Goal: Task Accomplishment & Management: Use online tool/utility

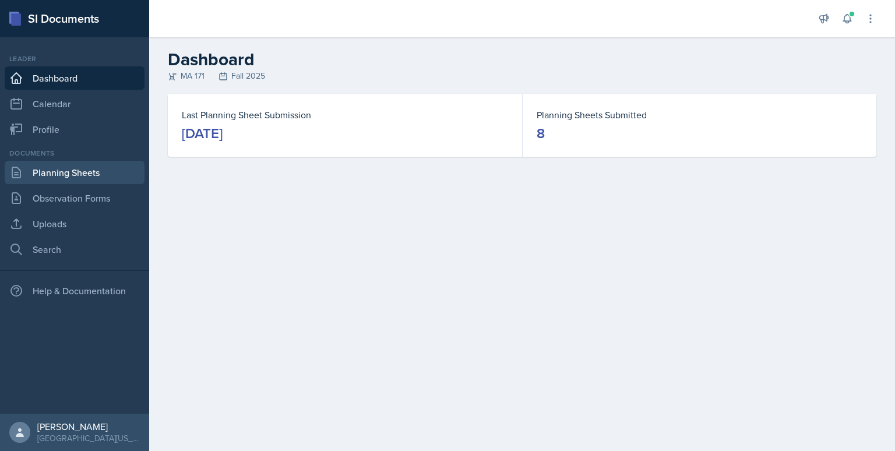
click at [83, 175] on link "Planning Sheets" at bounding box center [75, 172] width 140 height 23
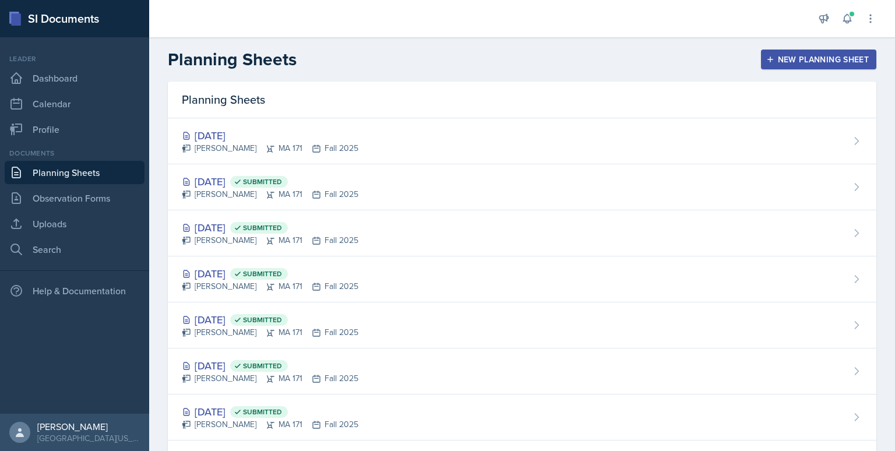
click at [769, 58] on div "New Planning Sheet" at bounding box center [819, 59] width 100 height 9
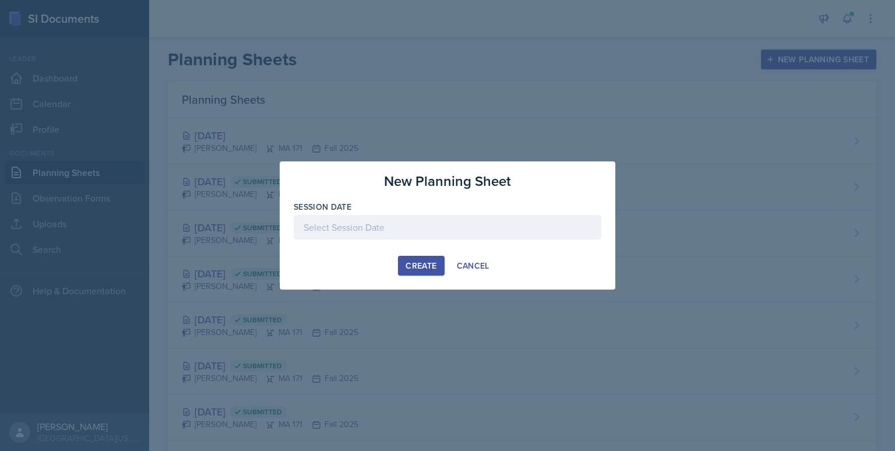
click at [321, 227] on div at bounding box center [448, 227] width 308 height 24
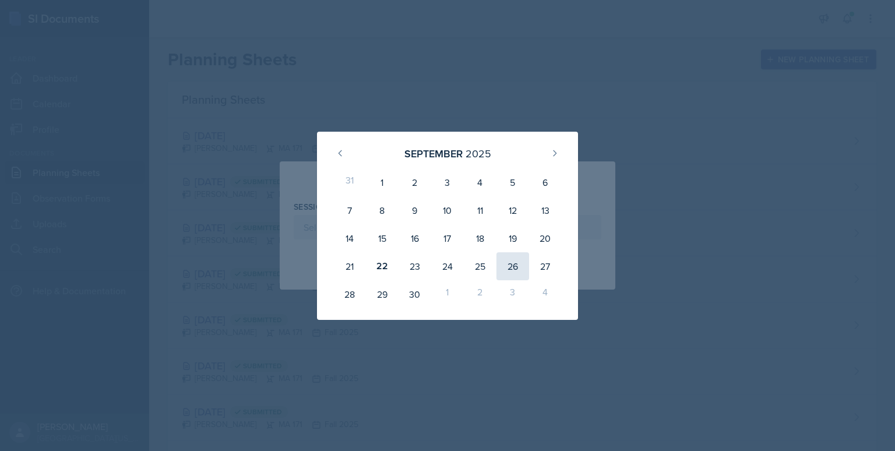
click at [513, 261] on div "26" at bounding box center [513, 266] width 33 height 28
type input "[DATE]"
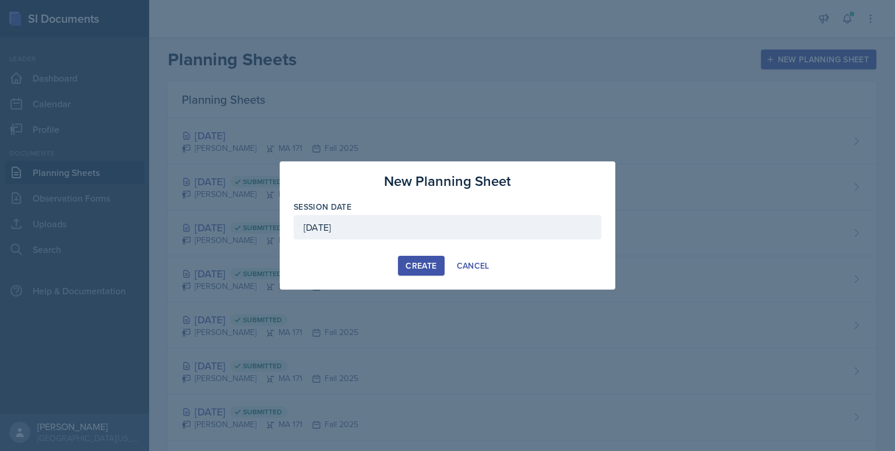
click at [423, 263] on div "Create" at bounding box center [421, 265] width 31 height 9
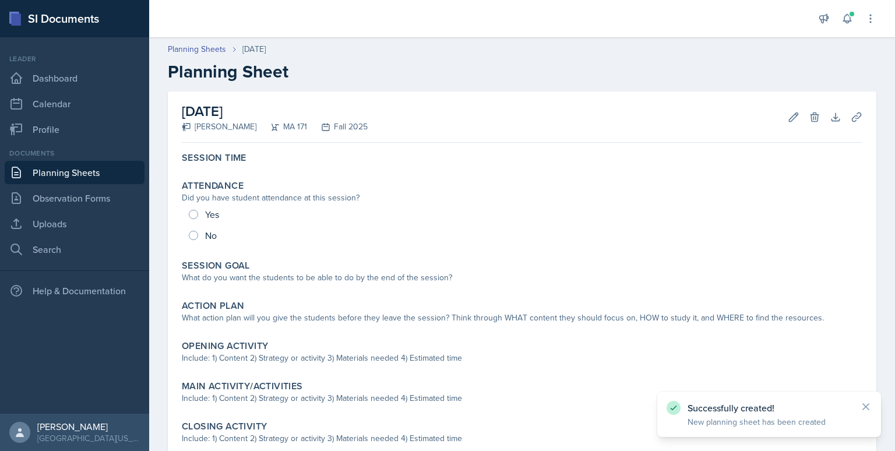
click at [779, 120] on div "Edit Delete" at bounding box center [800, 117] width 42 height 12
click at [790, 121] on icon at bounding box center [794, 117] width 9 height 9
